Goal: Navigation & Orientation: Find specific page/section

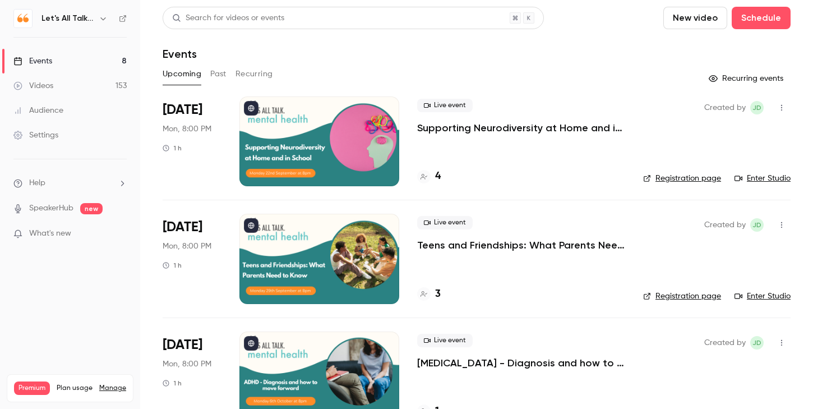
click at [100, 22] on icon "button" at bounding box center [103, 18] width 9 height 9
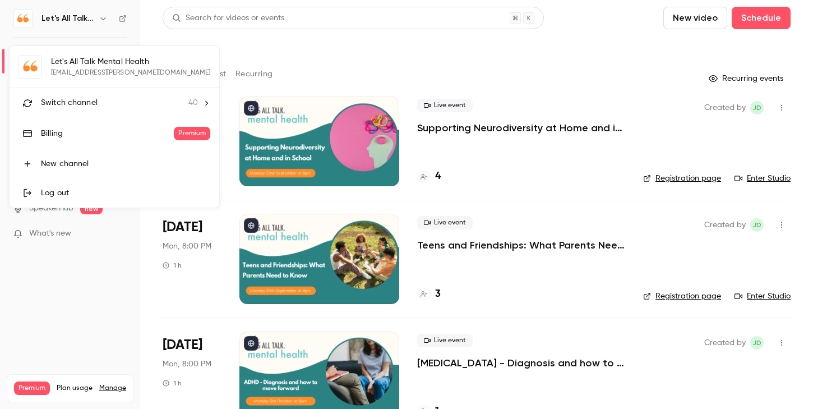
click at [75, 103] on span "Switch channel" at bounding box center [69, 103] width 57 height 12
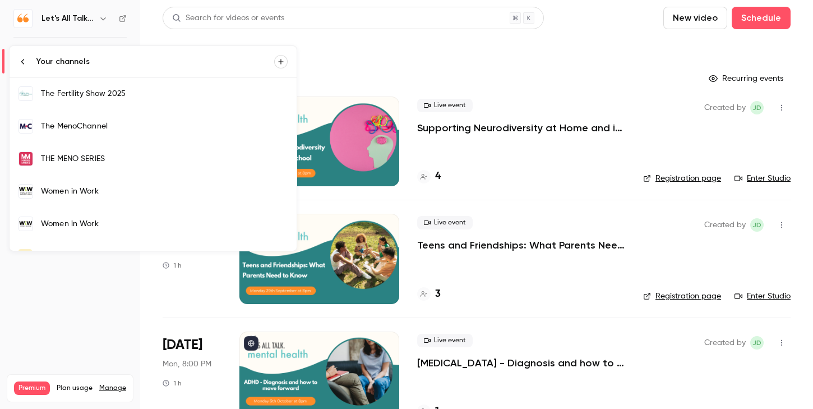
scroll to position [1047, 0]
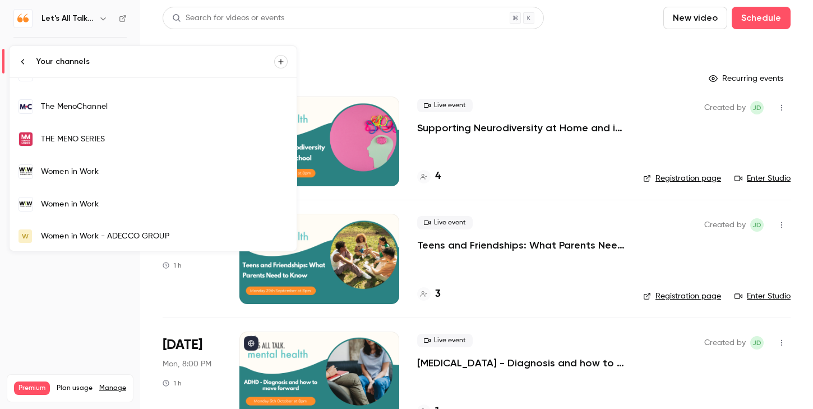
click at [94, 116] on link "The MenoChannel" at bounding box center [153, 106] width 287 height 33
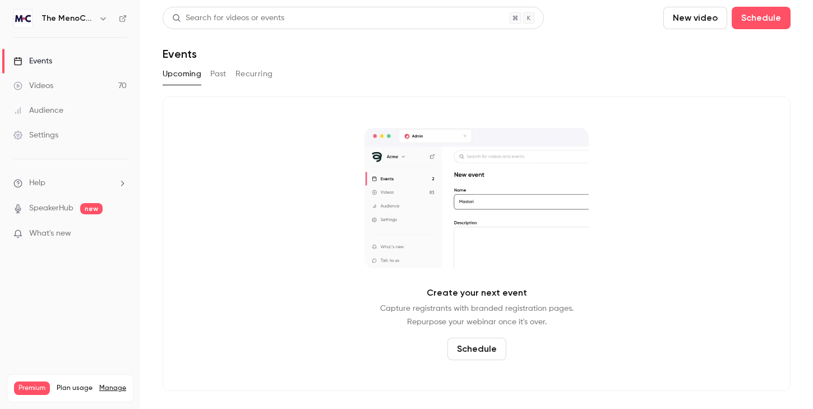
click at [206, 73] on div "Upcoming Past Recurring" at bounding box center [477, 74] width 628 height 18
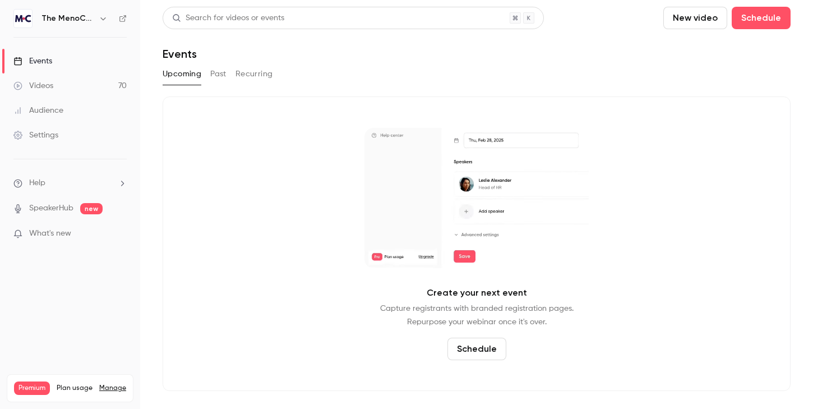
click at [186, 72] on button "Upcoming" at bounding box center [182, 74] width 39 height 18
click at [99, 22] on icon "button" at bounding box center [103, 18] width 9 height 9
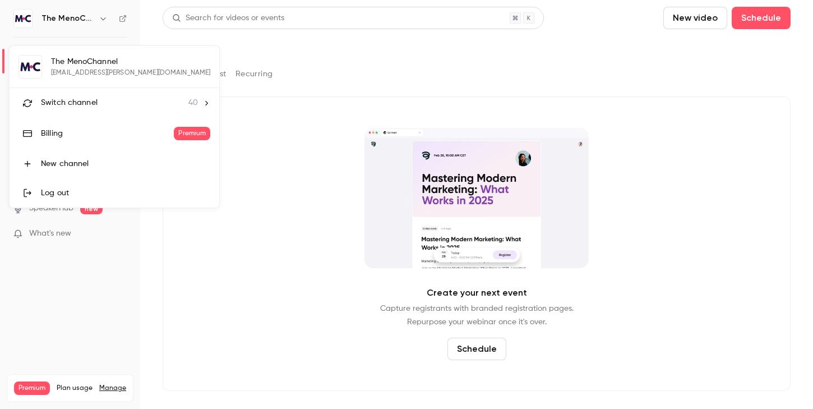
click at [70, 95] on li "Switch channel 40" at bounding box center [115, 103] width 210 height 30
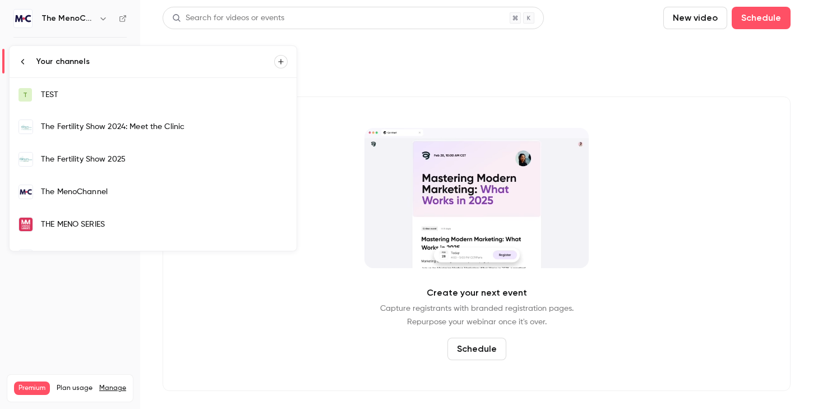
scroll to position [965, 0]
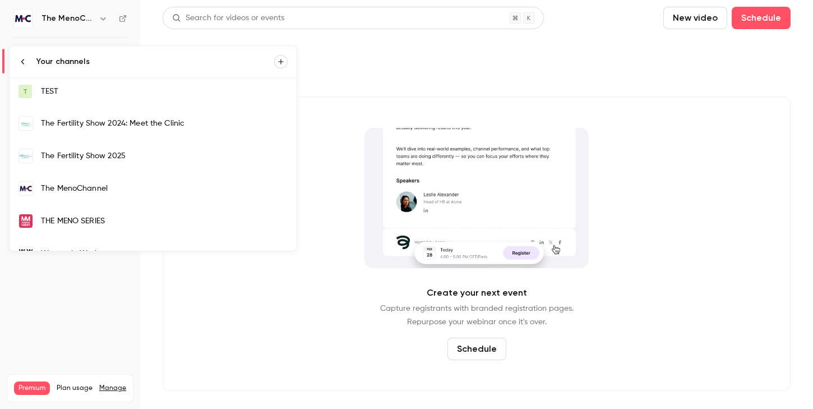
click at [85, 176] on link "The MenoChannel" at bounding box center [153, 188] width 287 height 33
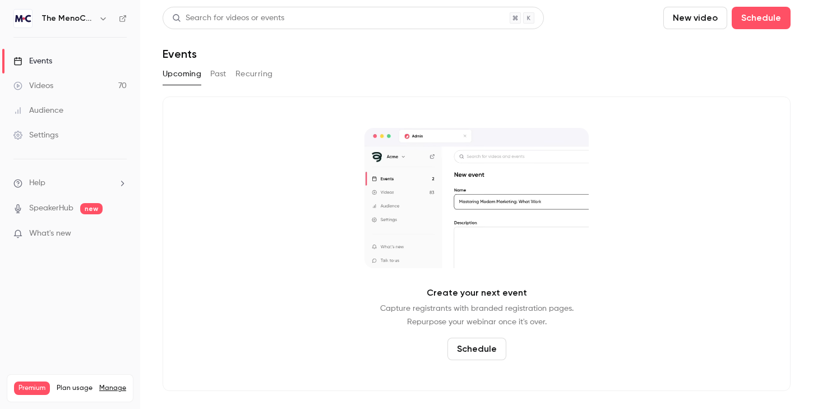
click at [94, 87] on link "Videos 70" at bounding box center [70, 85] width 140 height 25
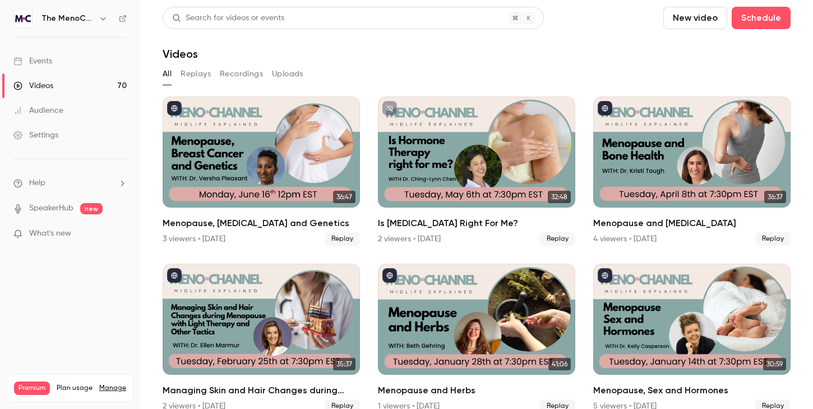
click at [167, 76] on button "All" at bounding box center [167, 74] width 9 height 18
click at [123, 21] on icon at bounding box center [123, 19] width 8 height 8
click at [122, 17] on icon at bounding box center [123, 19] width 8 height 8
